Goal: Information Seeking & Learning: Learn about a topic

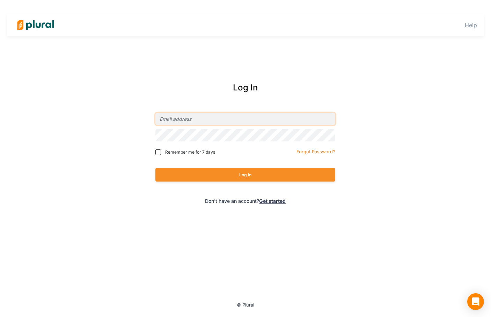
type input "[EMAIL_ADDRESS][DOMAIN_NAME]"
click at [245, 175] on button "Log In" at bounding box center [245, 175] width 180 height 14
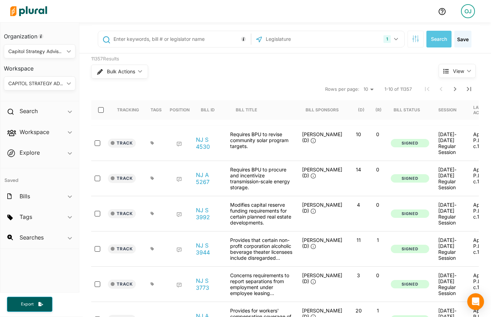
click at [69, 85] on polygon at bounding box center [69, 83] width 4 height 2
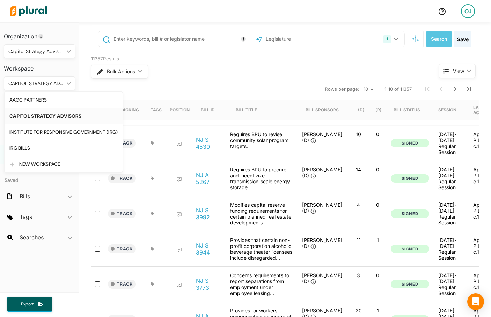
click at [35, 147] on div "IRG BILLS" at bounding box center [63, 148] width 108 height 6
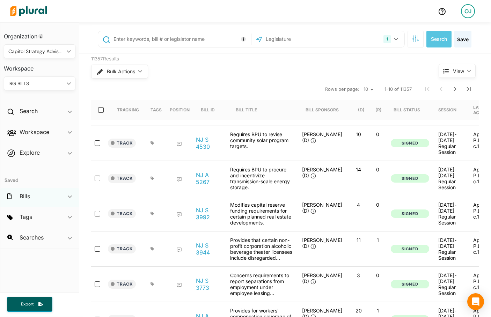
click at [50, 195] on div "Bills ic_keyboard_arrow_down" at bounding box center [39, 197] width 79 height 19
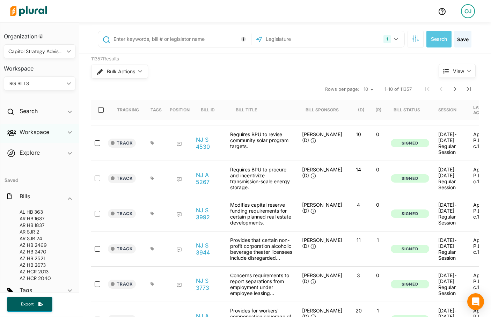
click at [68, 132] on icon "ic_keyboard_arrow_down" at bounding box center [70, 132] width 4 height 3
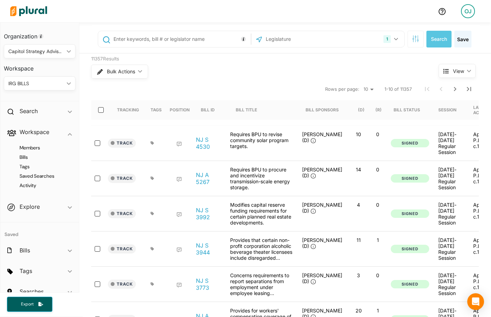
click at [35, 184] on h4 "Activity" at bounding box center [41, 185] width 61 height 7
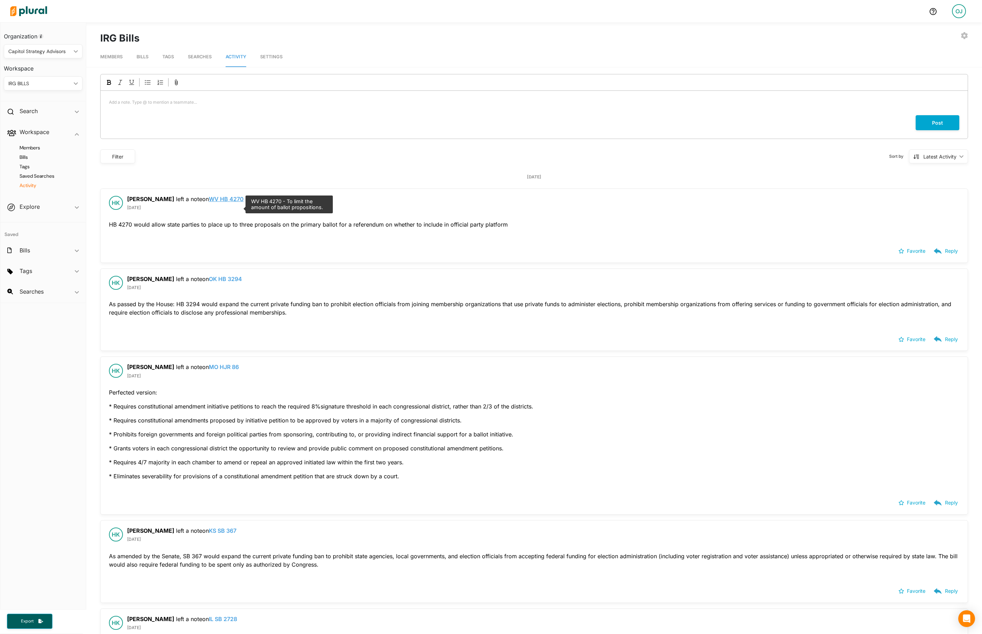
click at [219, 203] on link "WV HB 4270" at bounding box center [226, 199] width 35 height 7
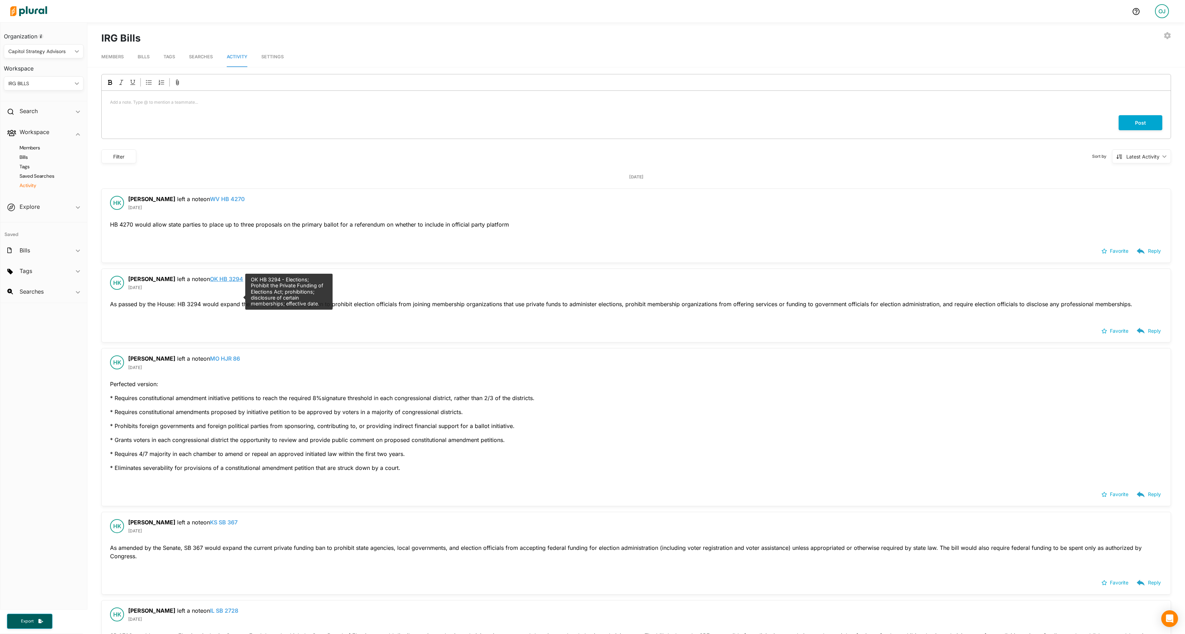
click at [224, 283] on link "OK HB 3294" at bounding box center [226, 279] width 33 height 7
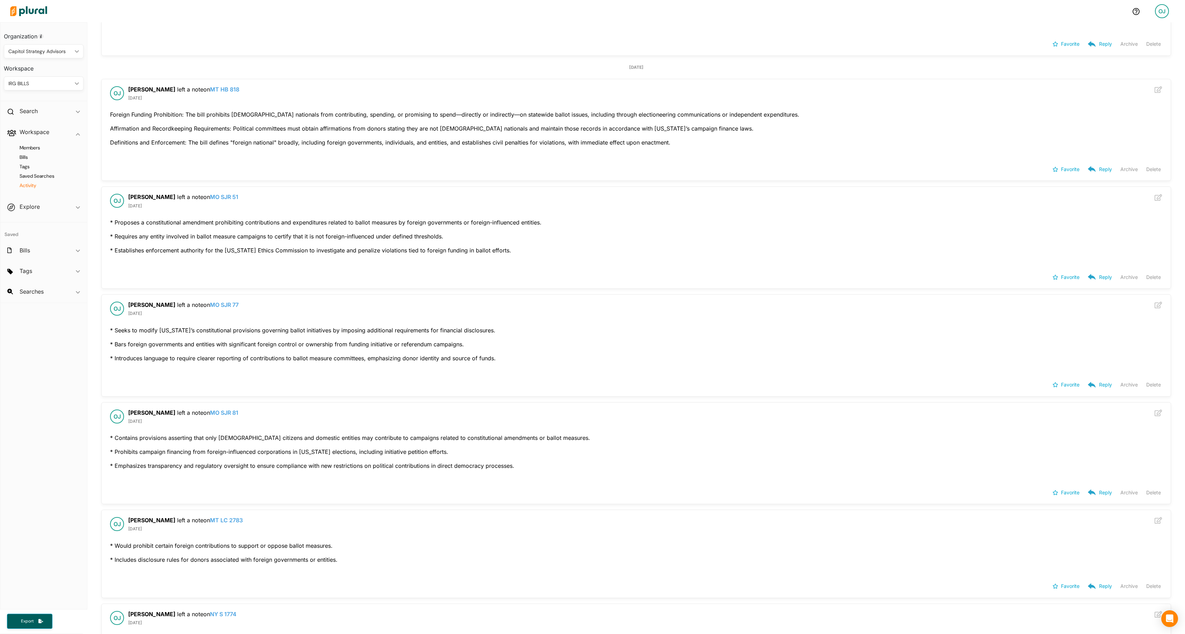
scroll to position [15800, 0]
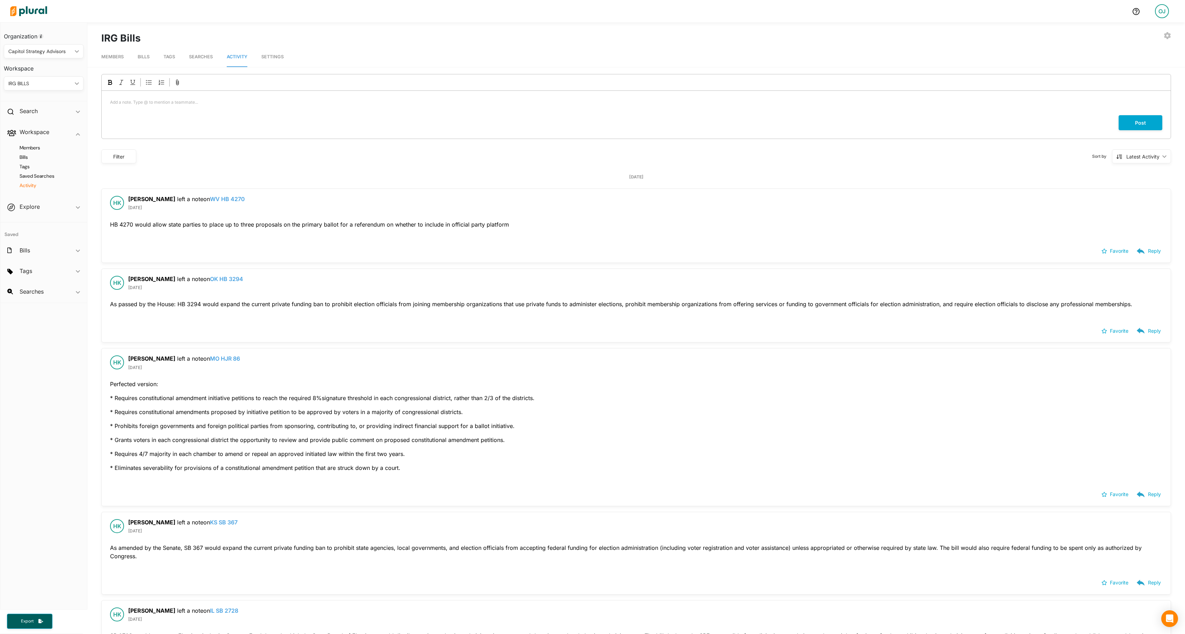
click at [119, 160] on div "Filter" at bounding box center [119, 156] width 26 height 7
click at [286, 180] on div "[DATE]" at bounding box center [636, 177] width 1070 height 6
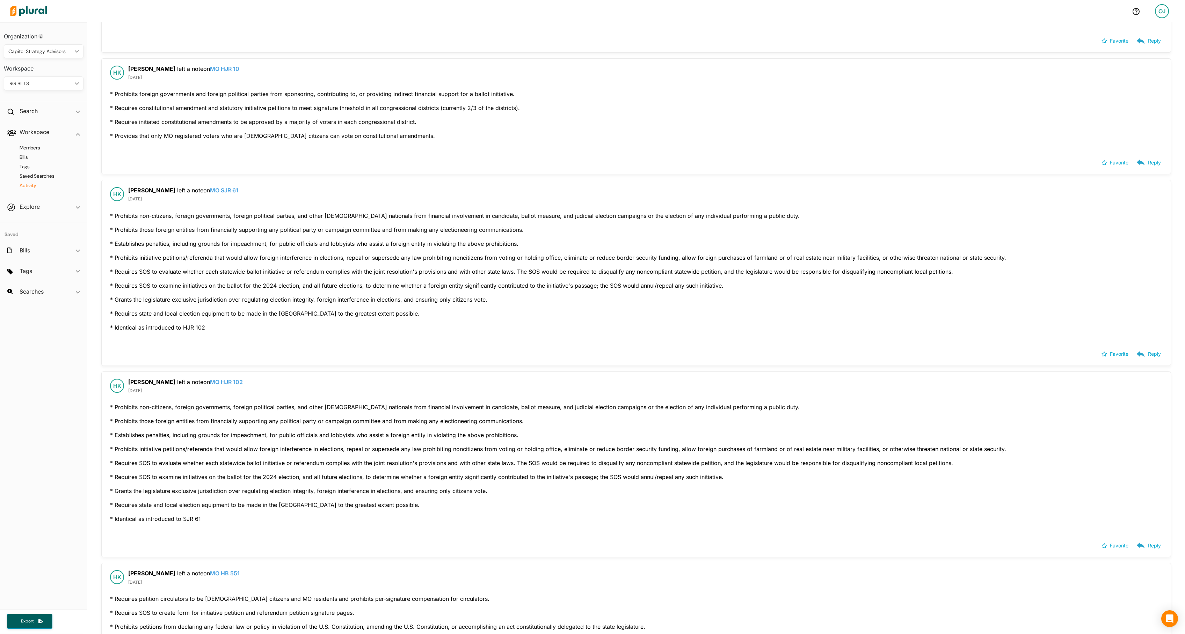
scroll to position [5206, 0]
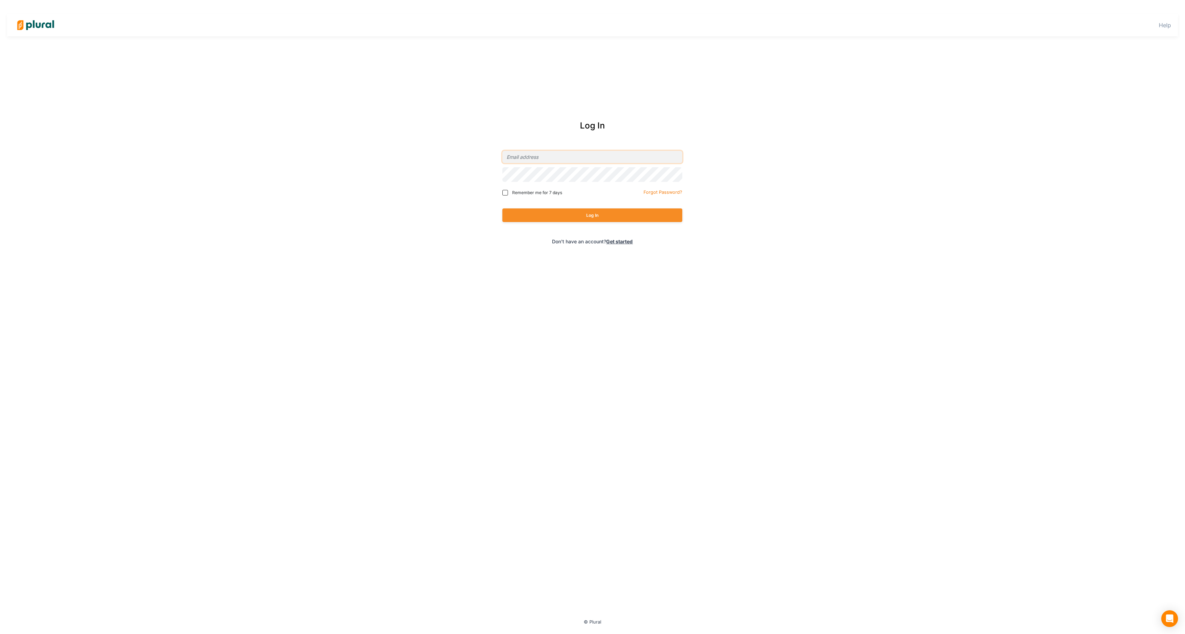
type input "[EMAIL_ADDRESS][DOMAIN_NAME]"
click at [491, 220] on button "Log In" at bounding box center [592, 216] width 180 height 14
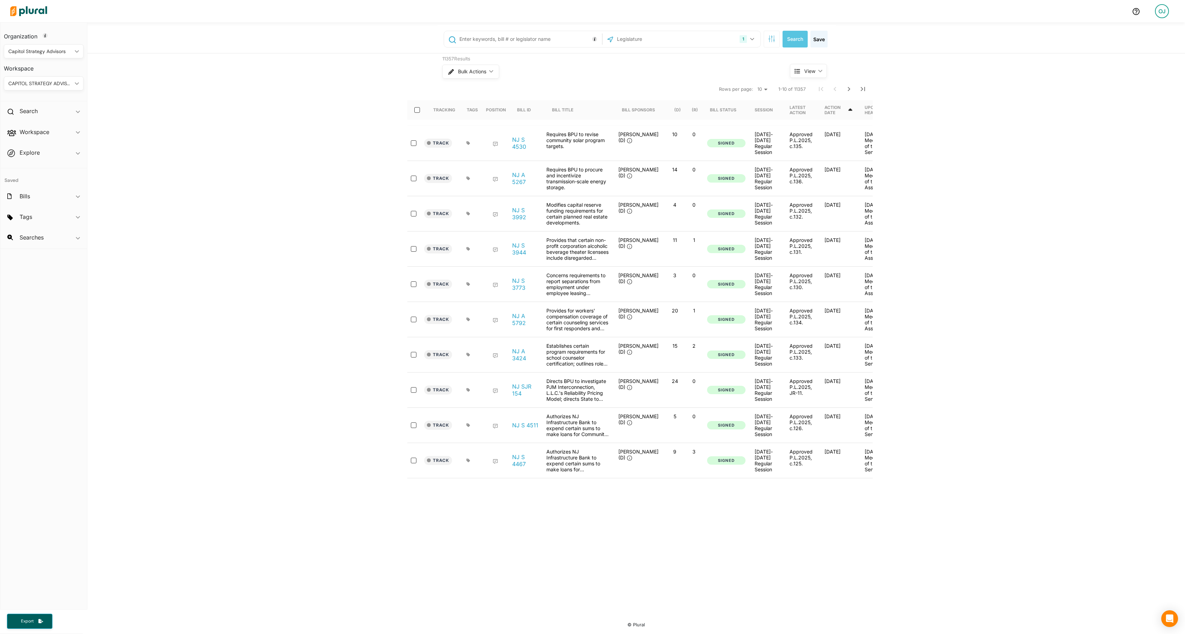
click at [39, 82] on div "CAPITOL STRATEGY ADVISORS" at bounding box center [40, 83] width 64 height 7
click at [41, 151] on div "IRG BILLS" at bounding box center [63, 148] width 108 height 6
click at [64, 138] on div "Workspace ic_keyboard_arrow_down" at bounding box center [43, 133] width 87 height 19
click at [45, 189] on h4 "Activity" at bounding box center [45, 185] width 69 height 7
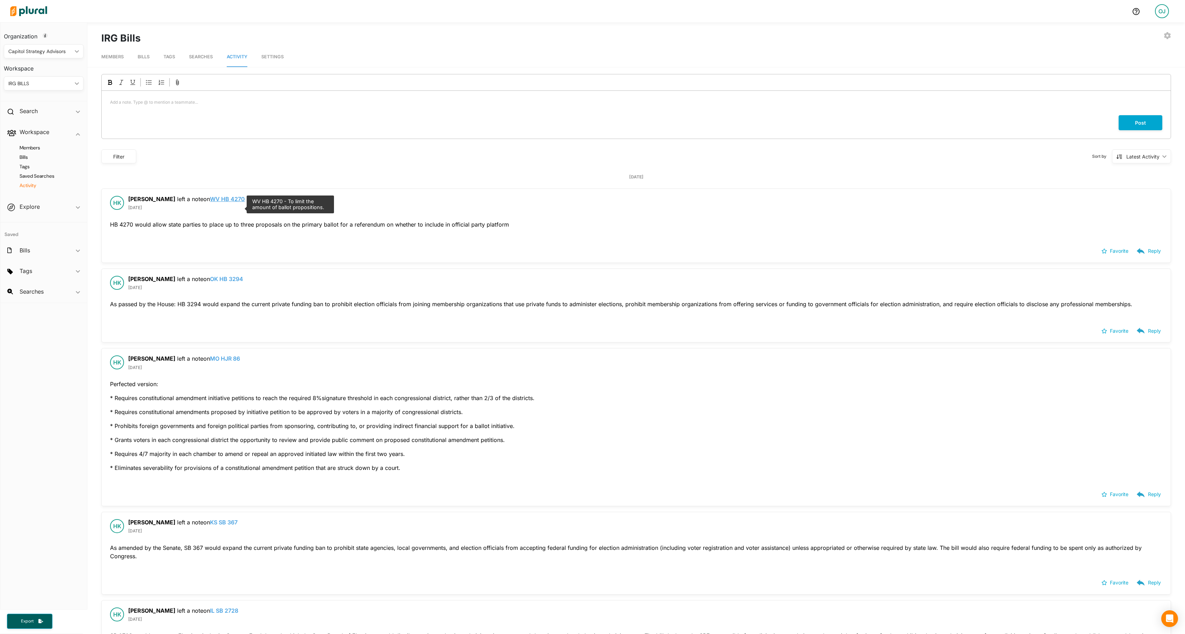
click at [221, 203] on link "WV HB 4270" at bounding box center [227, 199] width 35 height 7
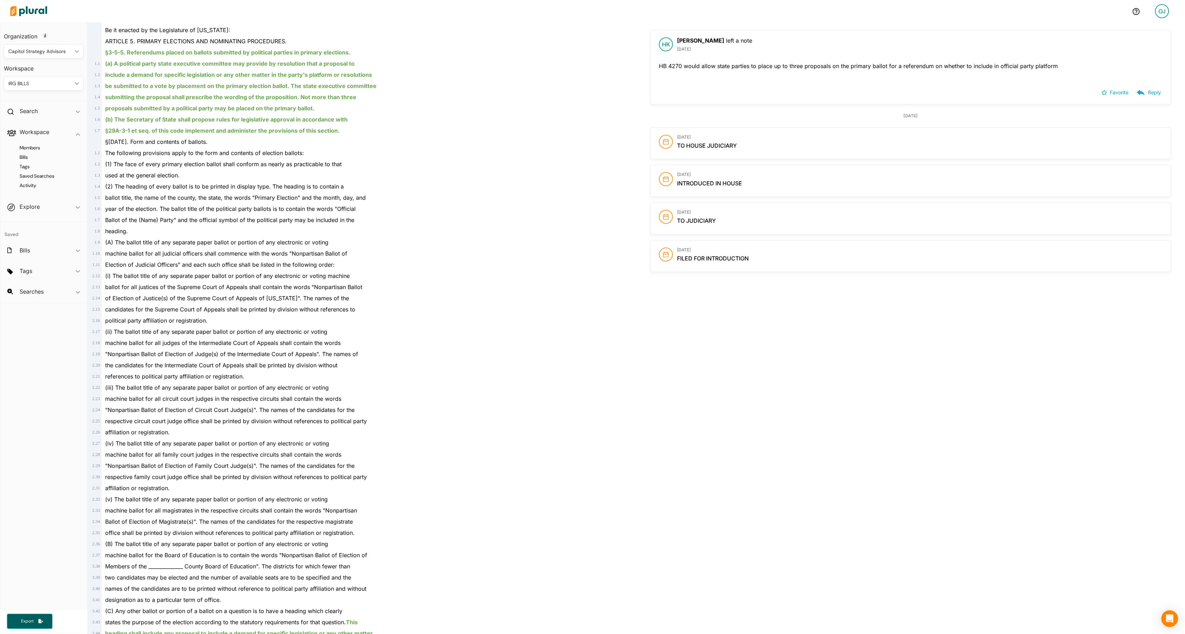
scroll to position [155, 0]
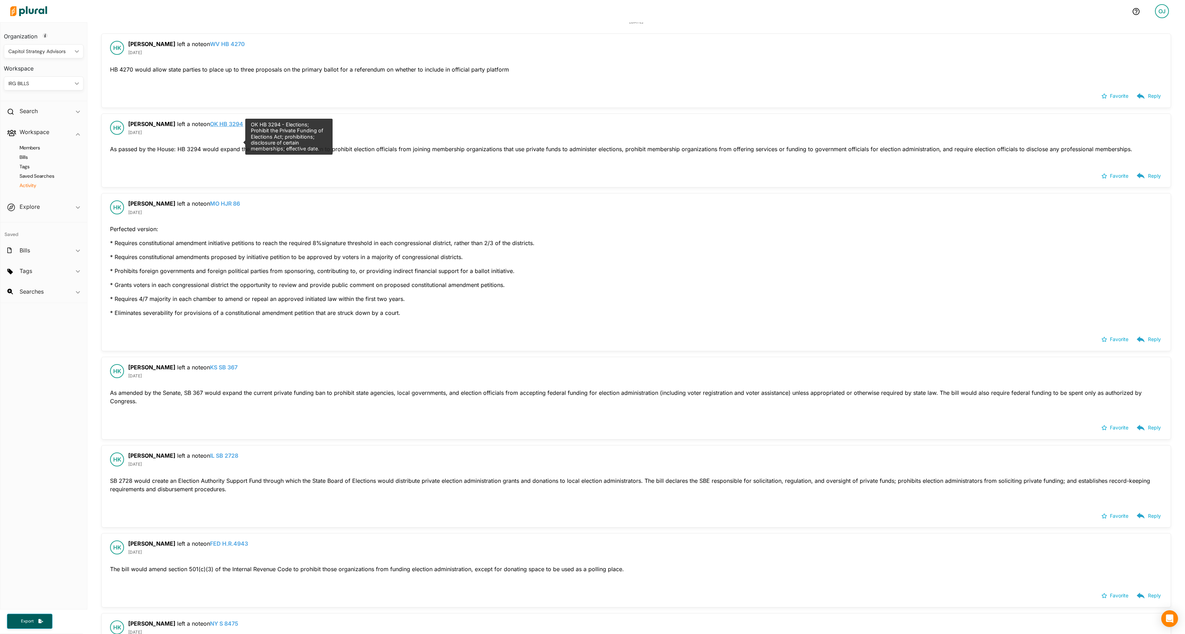
click at [220, 128] on link "OK HB 3294" at bounding box center [226, 124] width 33 height 7
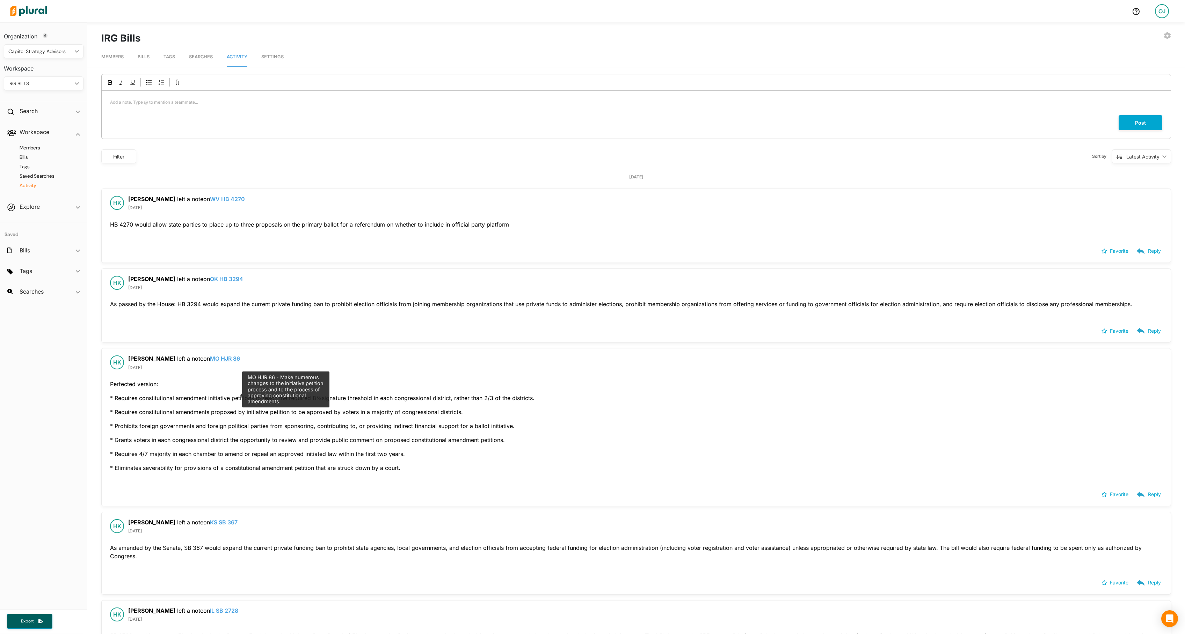
click at [213, 317] on link "MO HJR 86" at bounding box center [225, 358] width 30 height 7
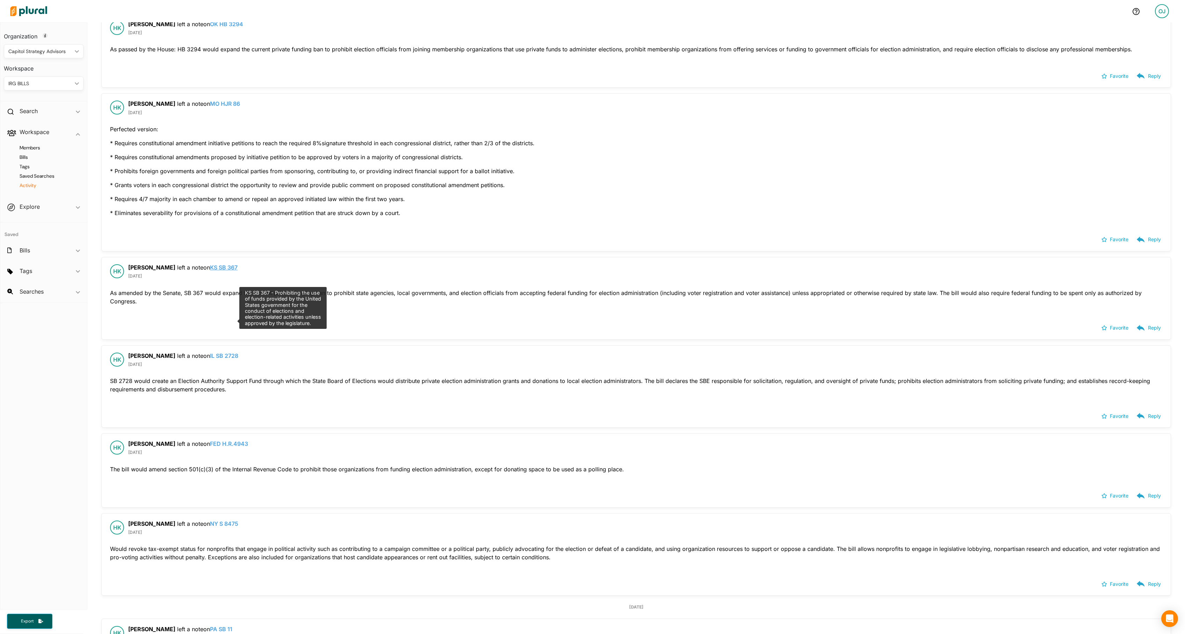
click at [228, 271] on link "KS SB 367" at bounding box center [224, 267] width 28 height 7
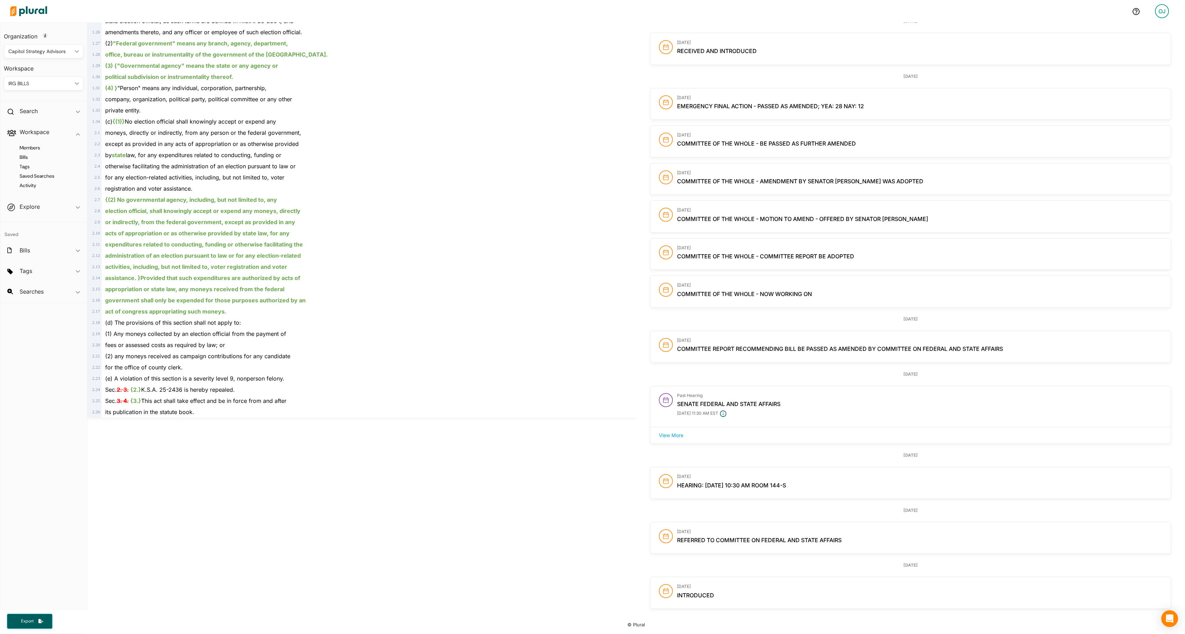
scroll to position [459, 0]
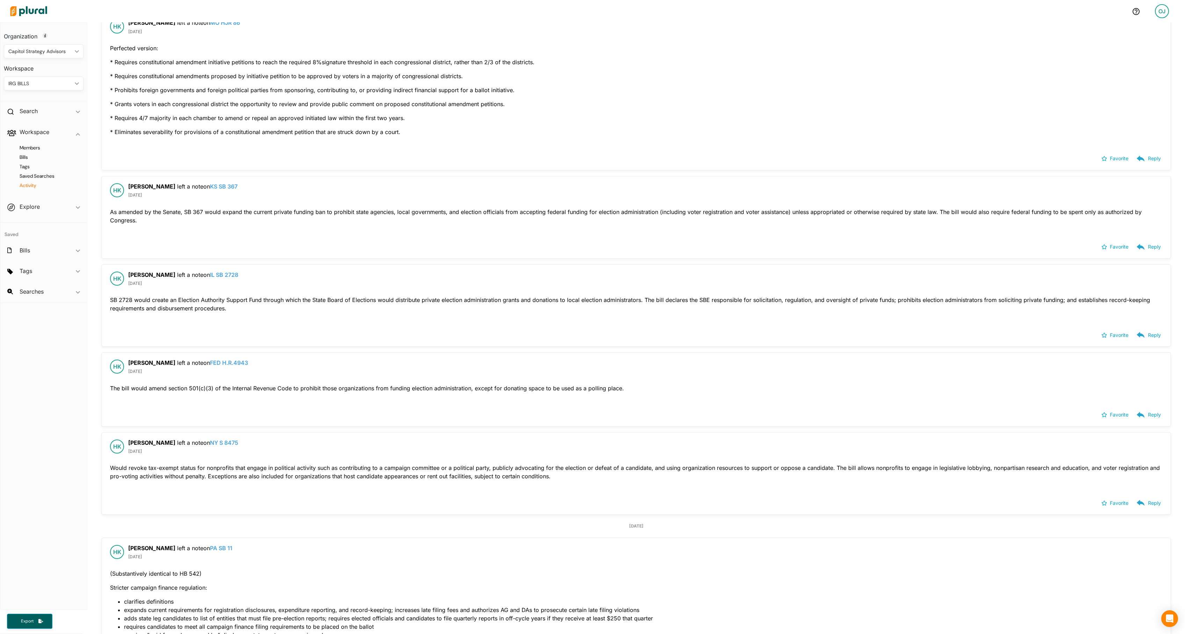
scroll to position [217, 0]
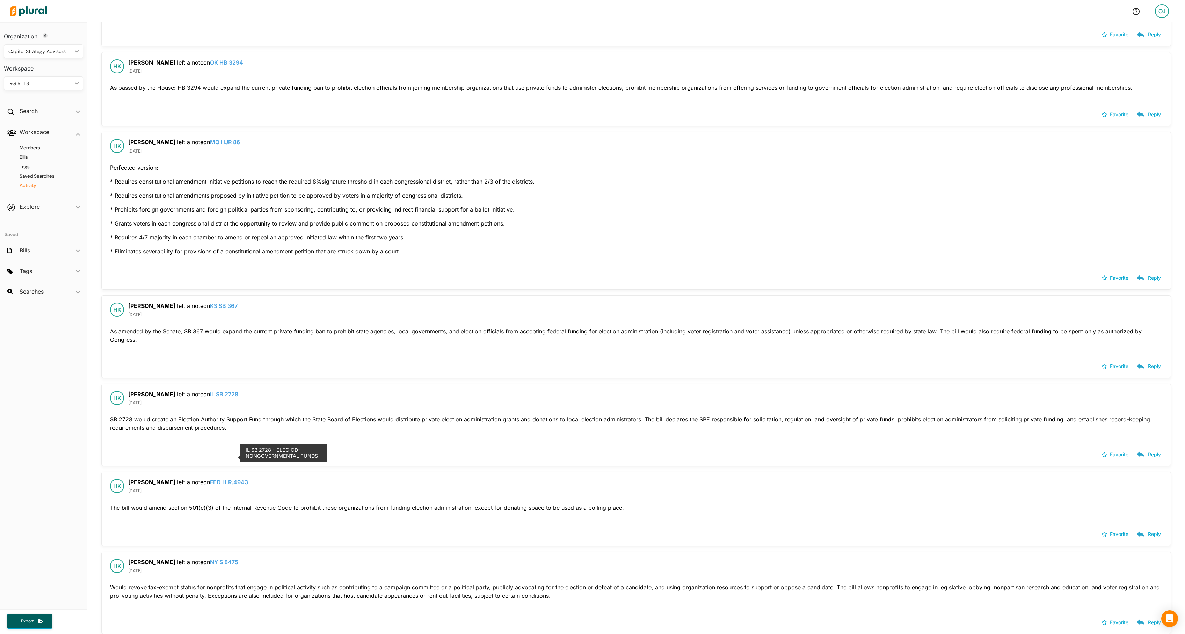
click at [223, 317] on link "IL SB 2728" at bounding box center [224, 394] width 28 height 7
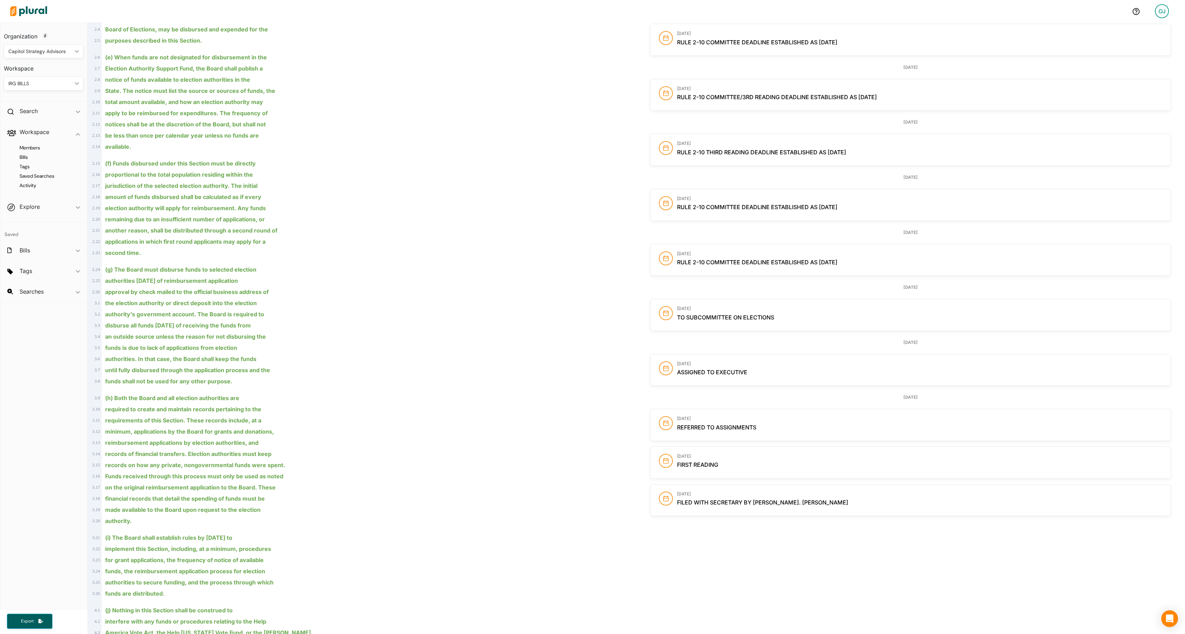
scroll to position [828, 0]
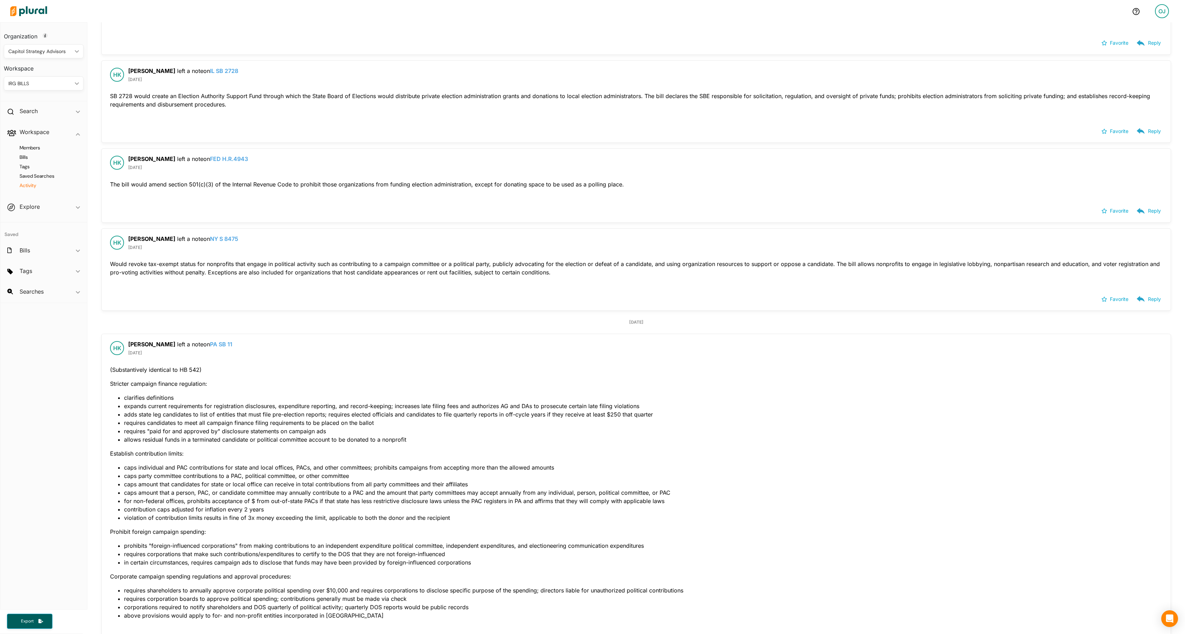
scroll to position [465, 0]
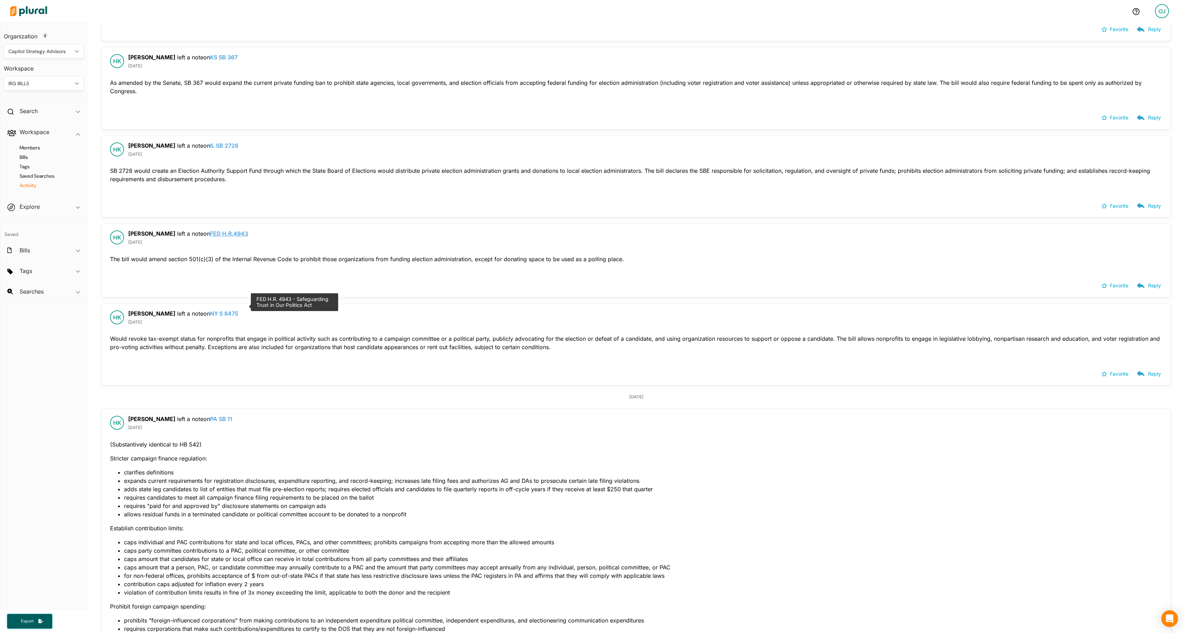
click at [233, 237] on link "FED H.R.4943" at bounding box center [229, 233] width 38 height 7
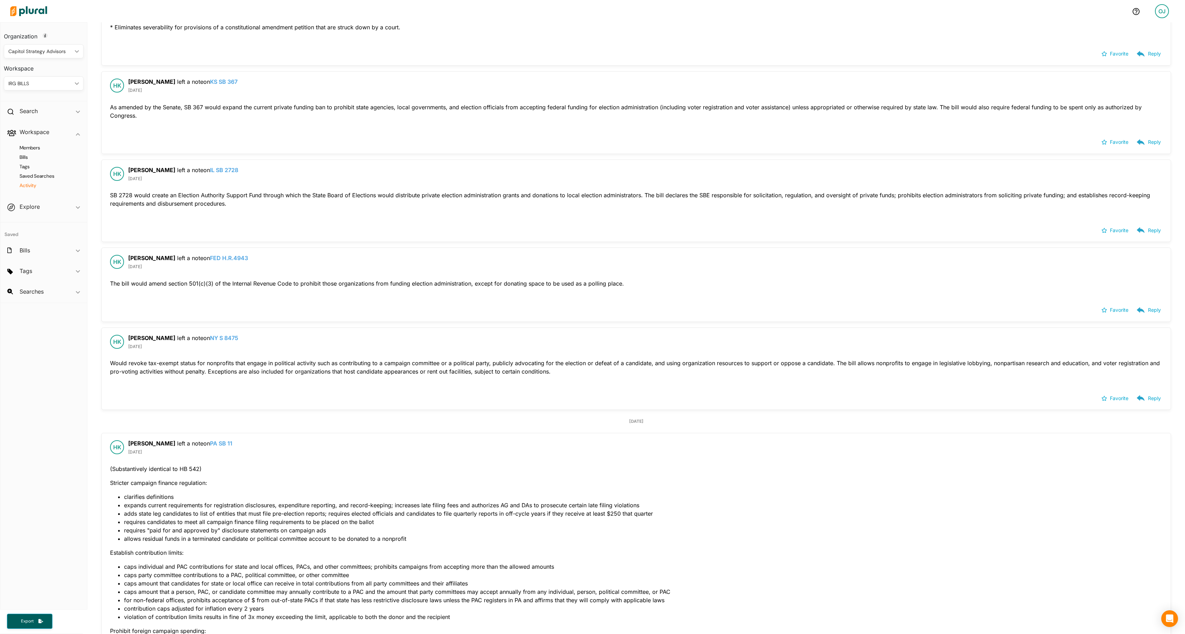
scroll to position [1609, 0]
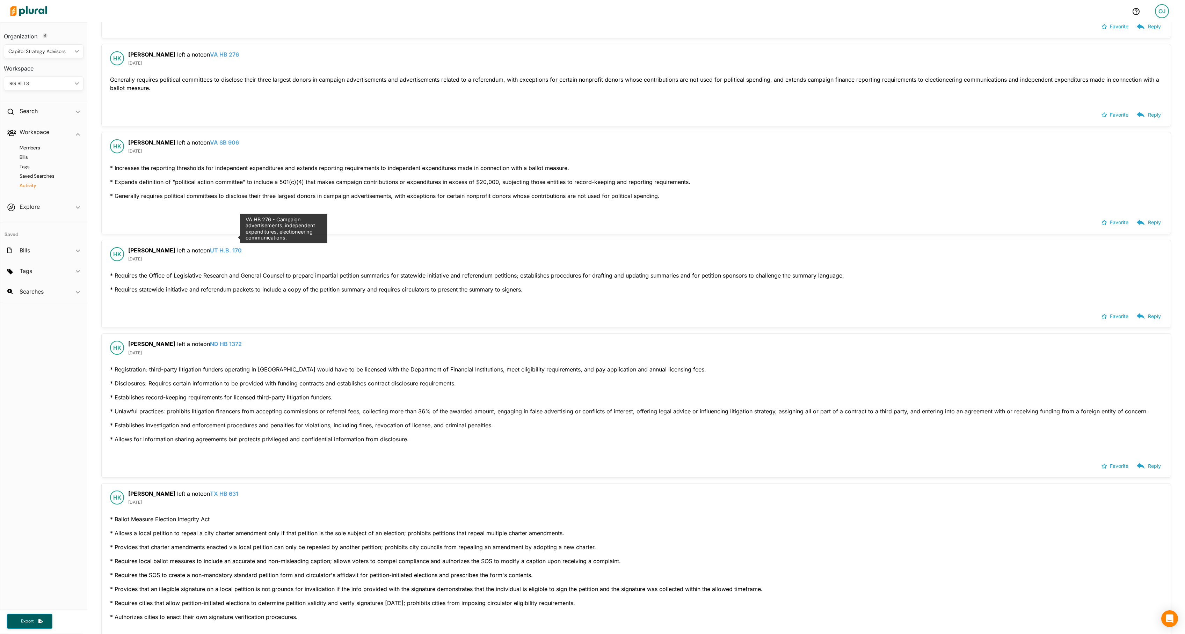
click at [222, 58] on link "VA HB 276" at bounding box center [224, 54] width 29 height 7
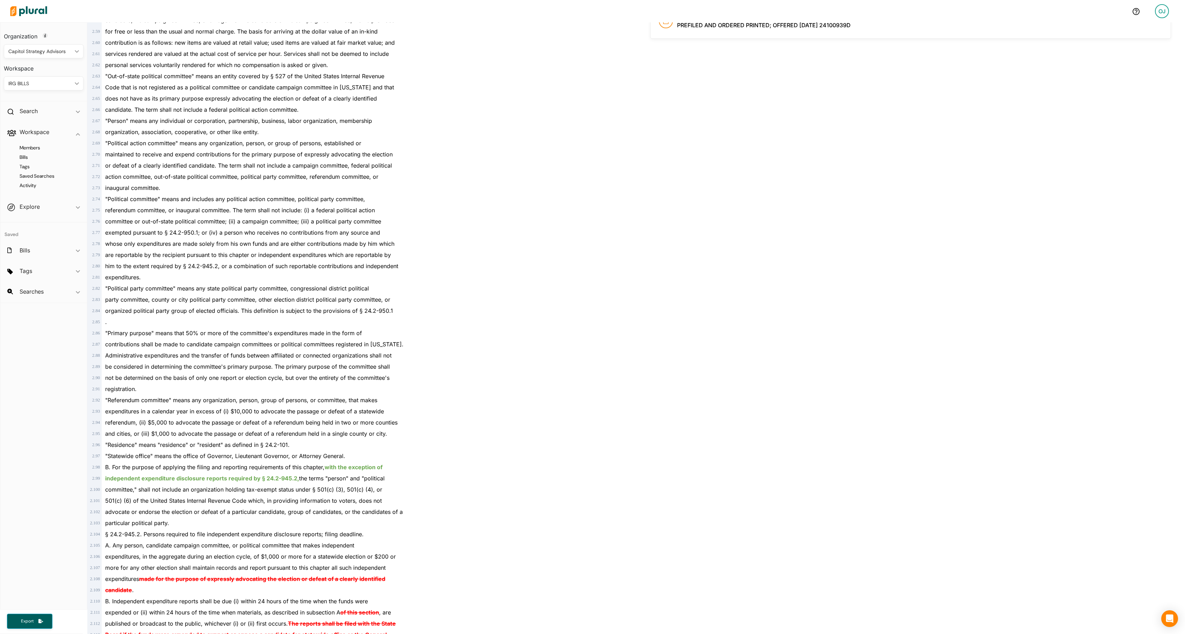
scroll to position [64, 0]
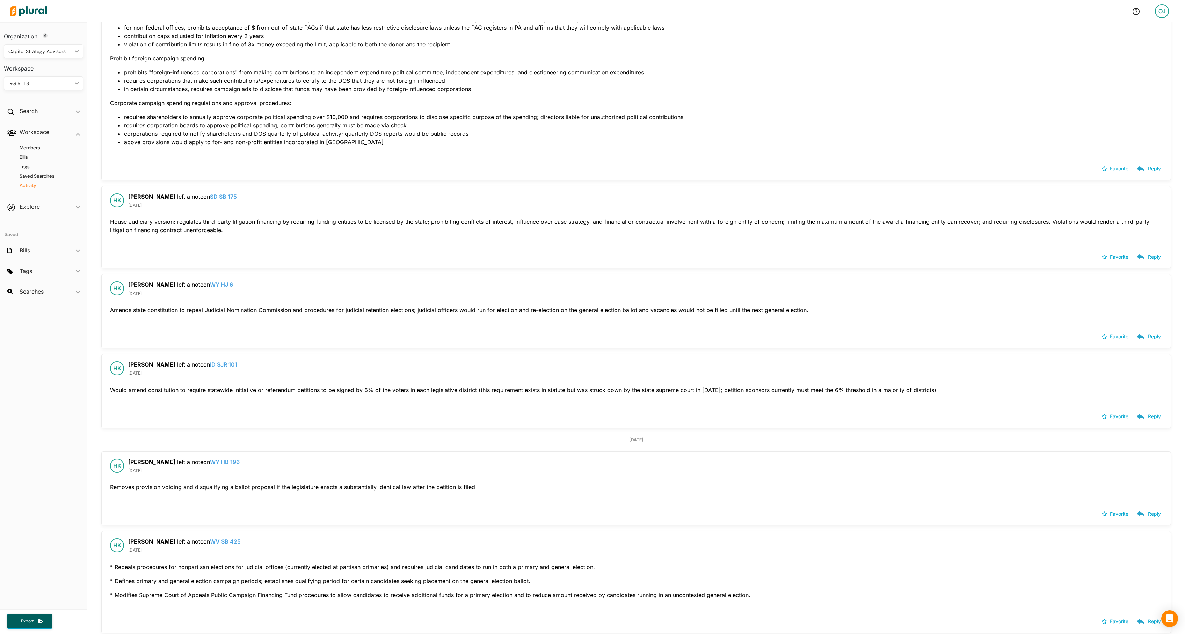
scroll to position [1119, 0]
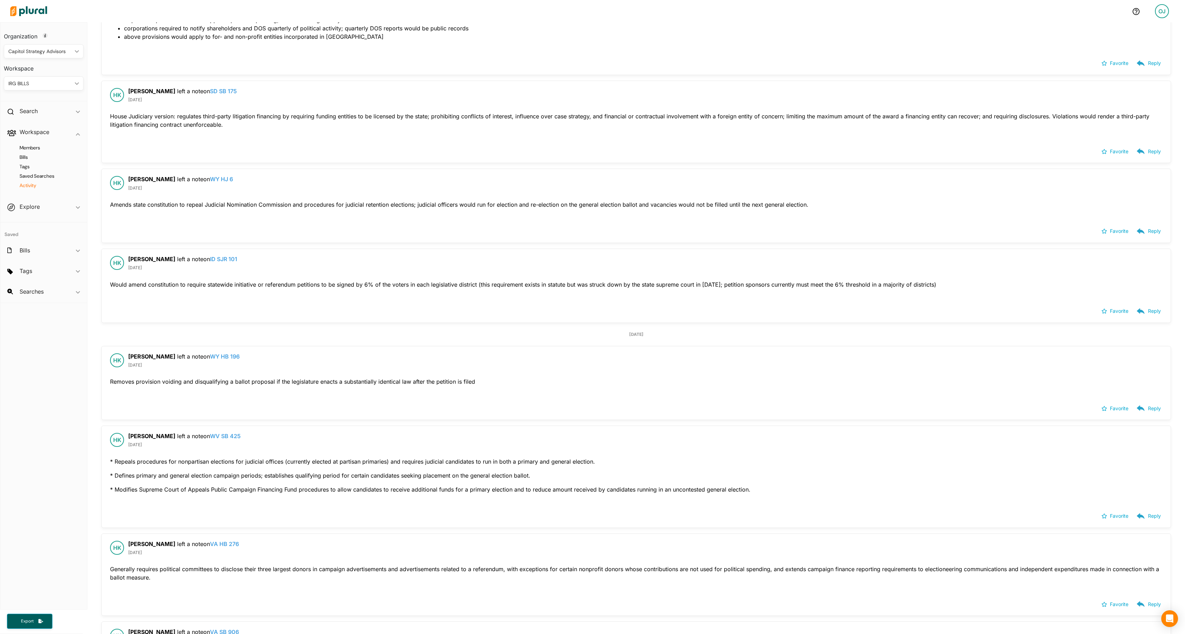
click at [212, 201] on div "HK [PERSON_NAME] left a note on WY HJ 6 WY HJ 6 - Election of judges and justic…" at bounding box center [636, 184] width 1069 height 31
click at [214, 183] on link "WY HJ 6" at bounding box center [221, 179] width 23 height 7
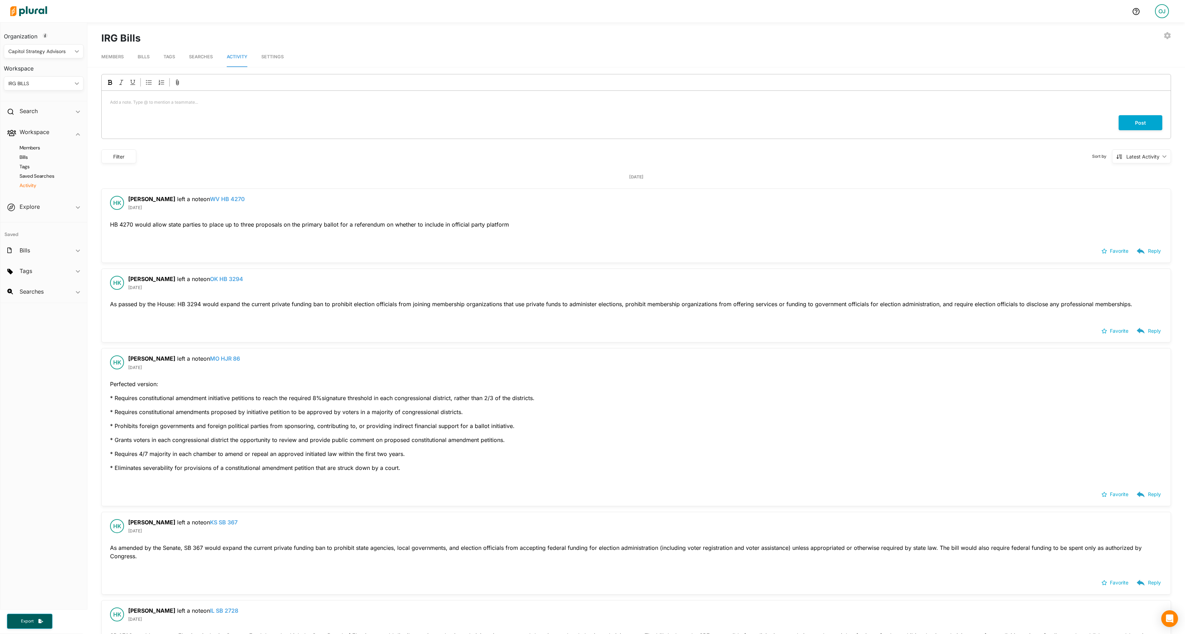
click at [113, 160] on div "Filter" at bounding box center [119, 156] width 26 height 7
click at [116, 197] on input "checkbox" at bounding box center [113, 195] width 6 height 6
checkbox input "true"
click at [138, 285] on button "Save" at bounding box center [132, 277] width 44 height 15
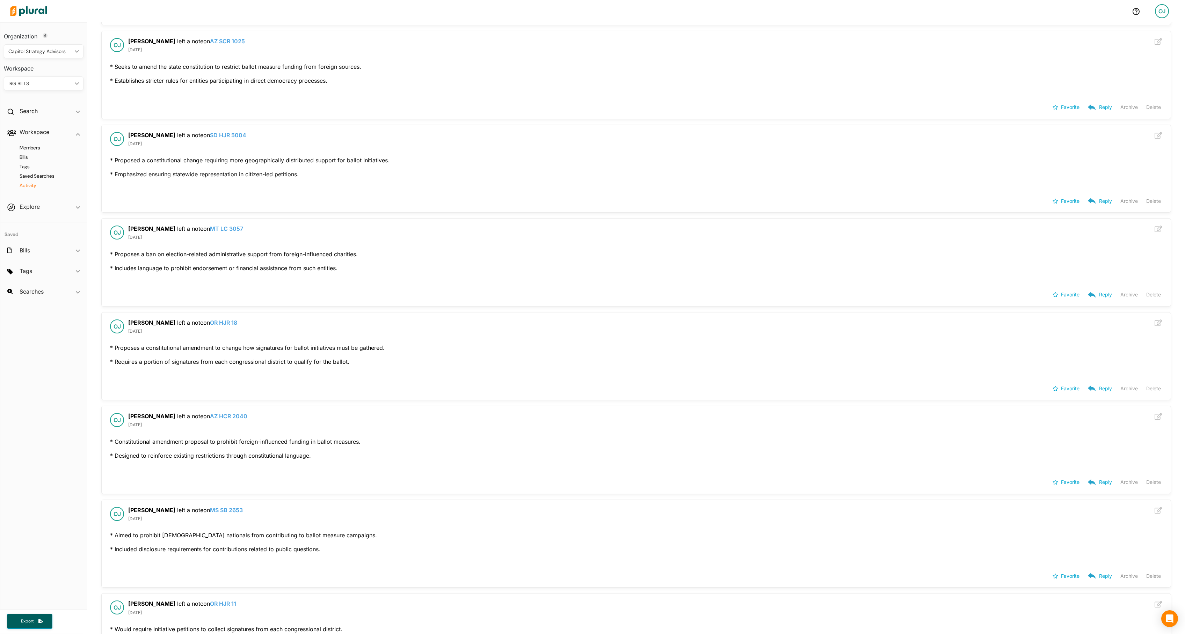
scroll to position [17106, 0]
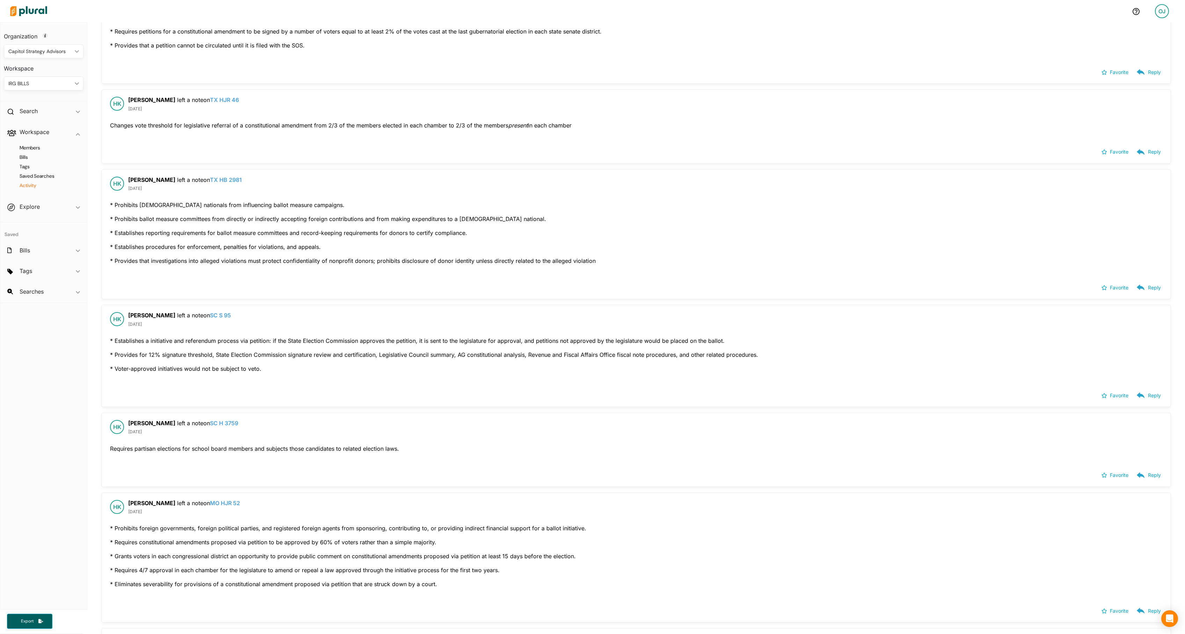
scroll to position [3422, 0]
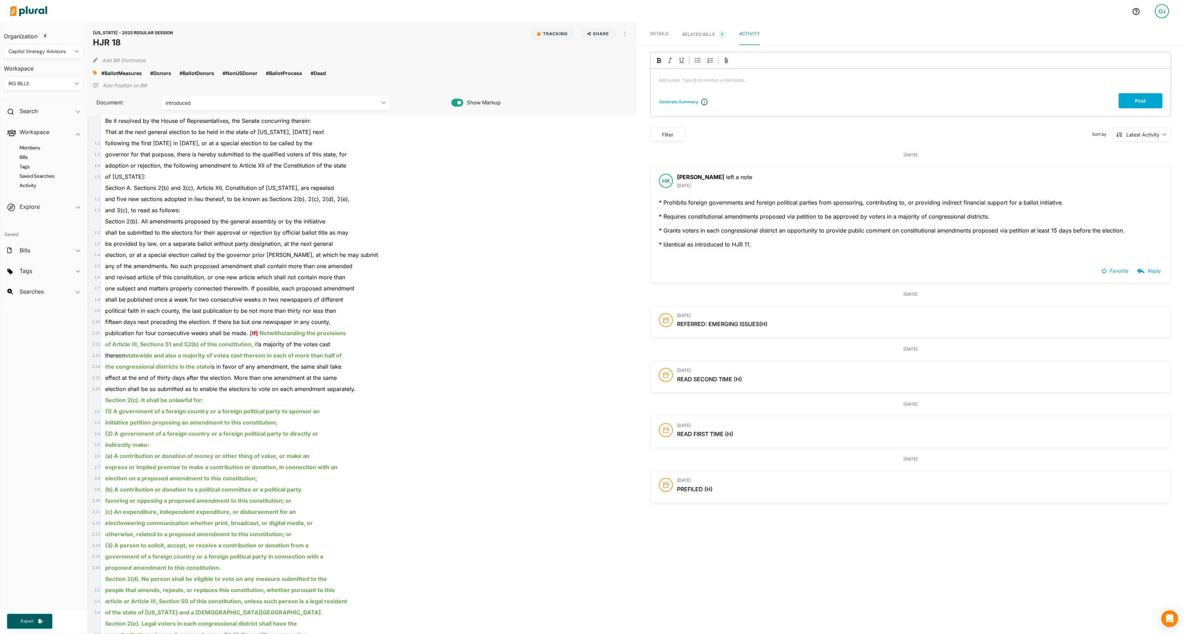
scroll to position [156, 0]
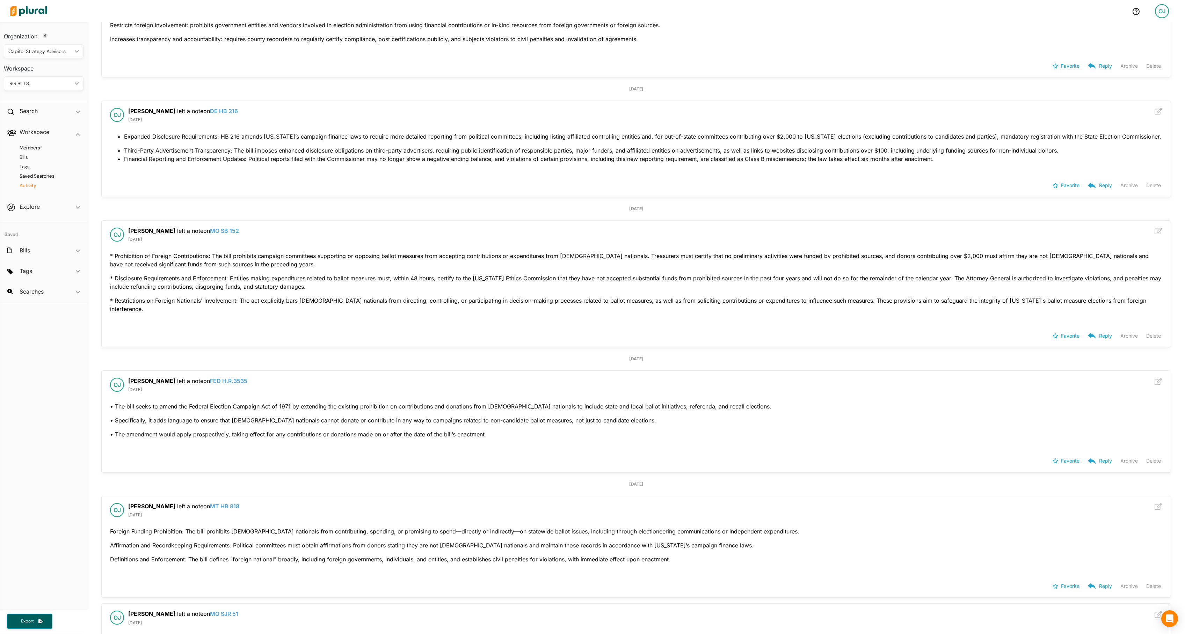
scroll to position [15184, 0]
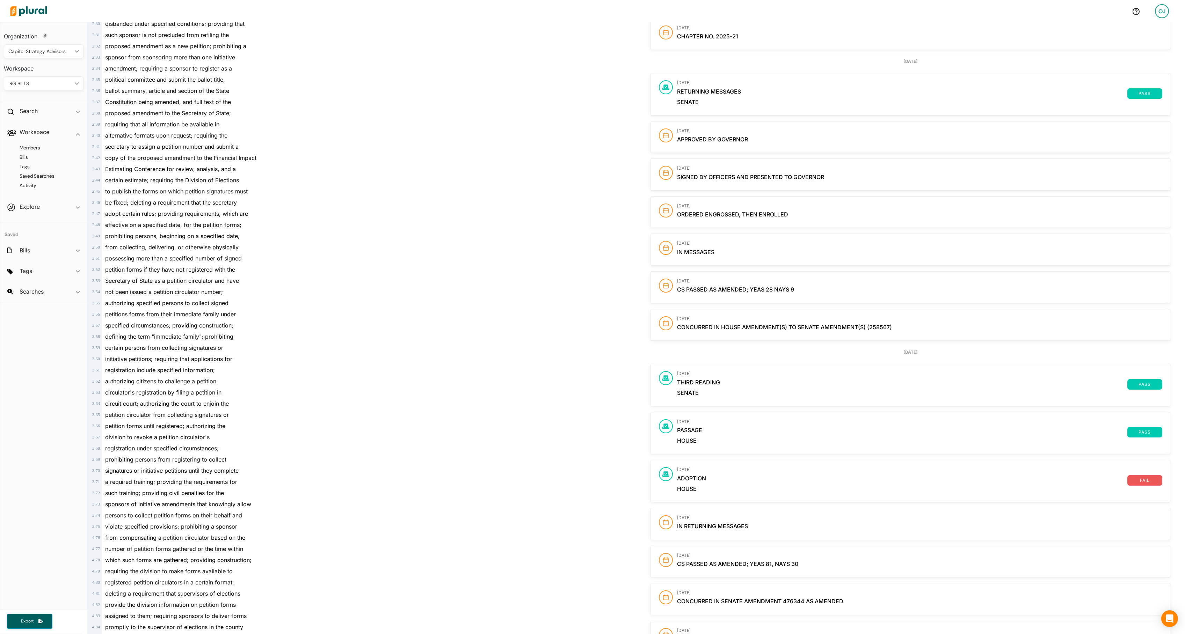
scroll to position [143, 0]
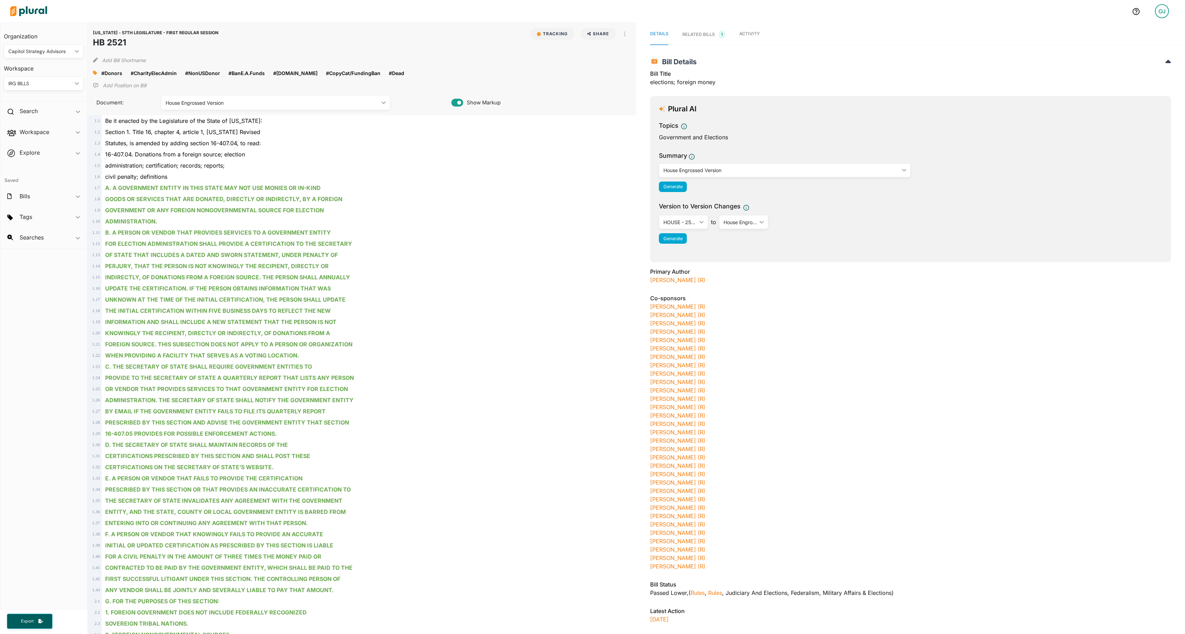
click at [760, 36] on span "Activity" at bounding box center [749, 33] width 21 height 5
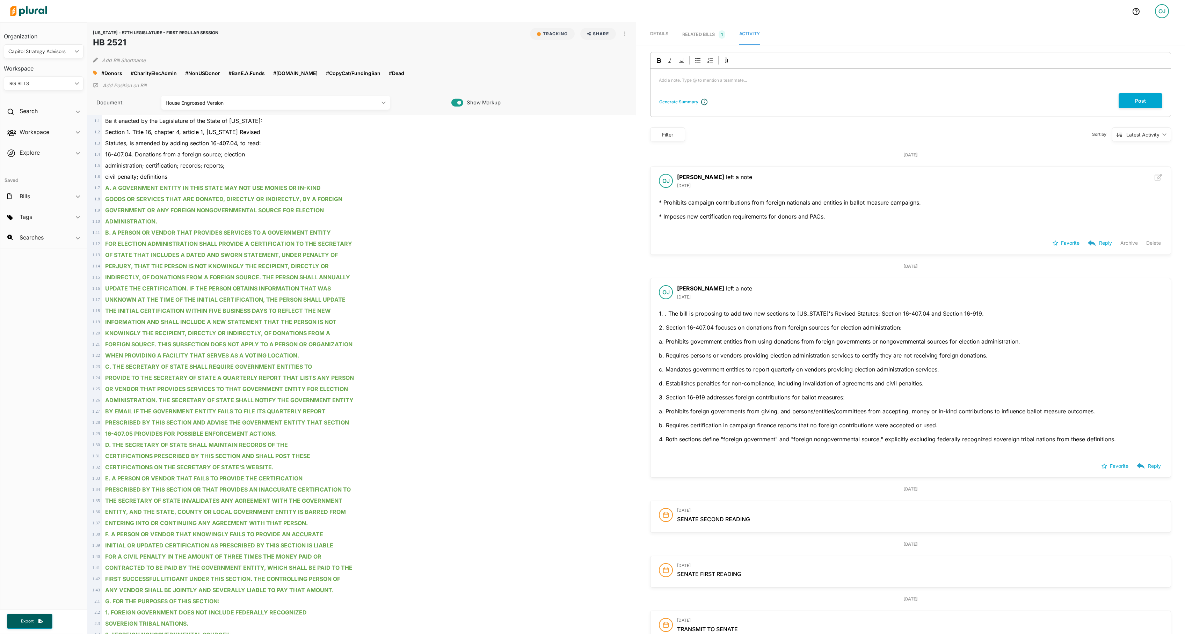
click at [1078, 381] on span "1. . The bill is proposing to add two new sections to Arizona's Revised Statute…" at bounding box center [887, 379] width 457 height 140
click at [1165, 11] on div "OJ" at bounding box center [1162, 11] width 14 height 14
click at [1127, 110] on link "Log Out" at bounding box center [1133, 101] width 61 height 17
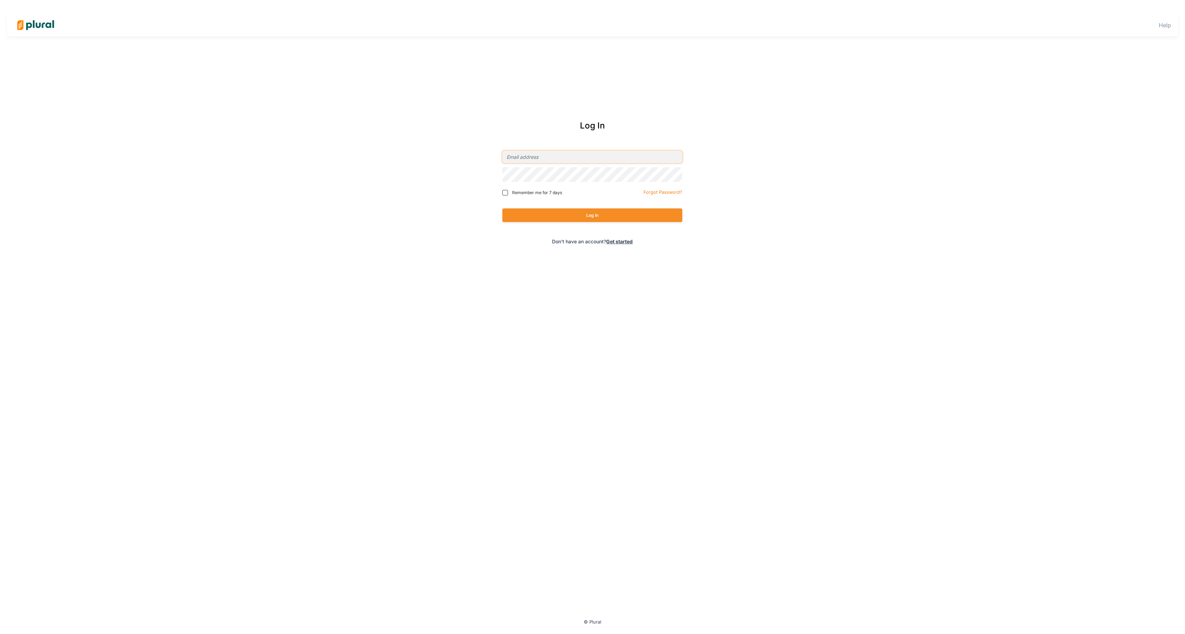
type input "orlando@secureelectionsproject.org"
click at [590, 219] on button "Log In" at bounding box center [592, 216] width 180 height 14
